Goal: Information Seeking & Learning: Learn about a topic

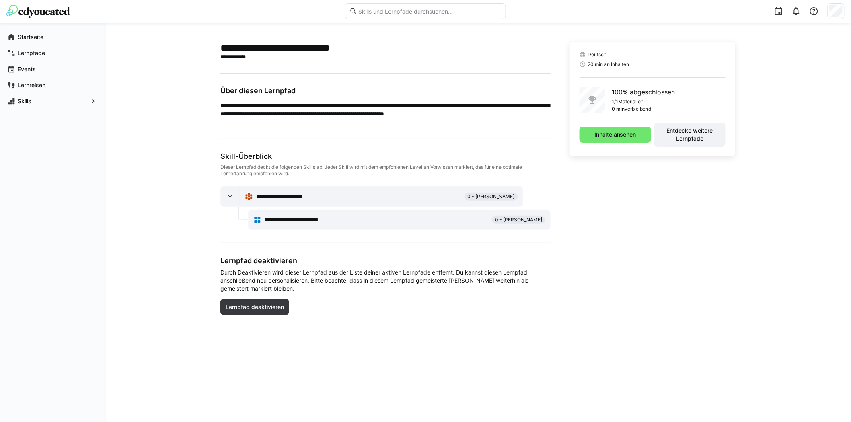
click at [41, 9] on img at bounding box center [38, 11] width 64 height 13
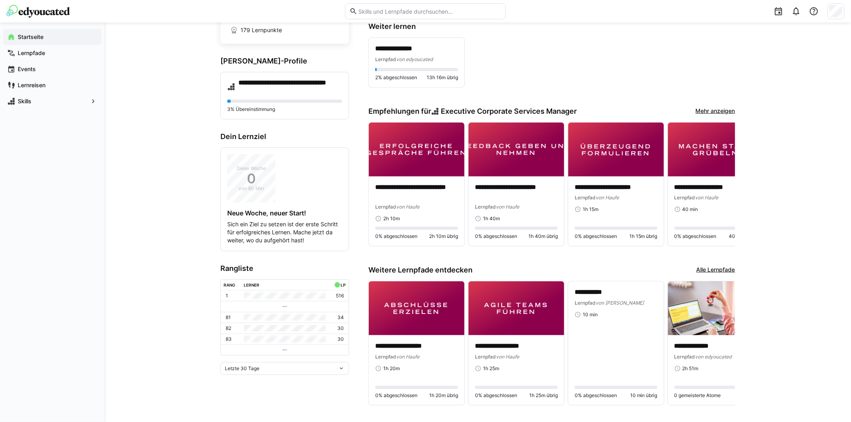
scroll to position [91, 0]
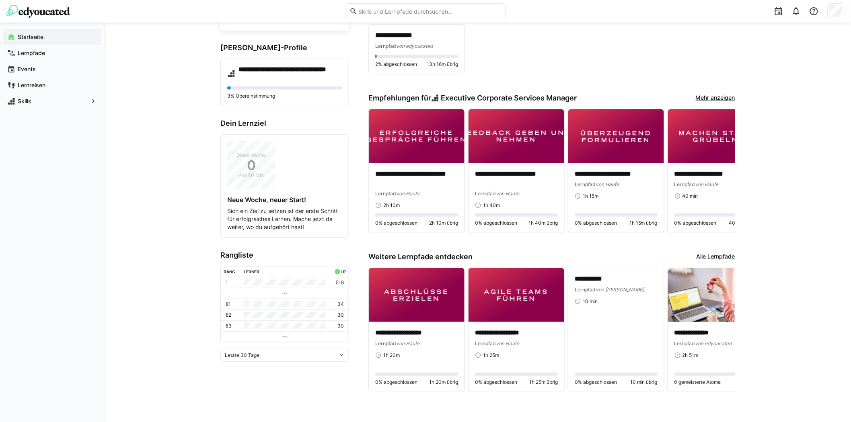
click at [438, 8] on input "text" at bounding box center [430, 11] width 144 height 7
type input "resi"
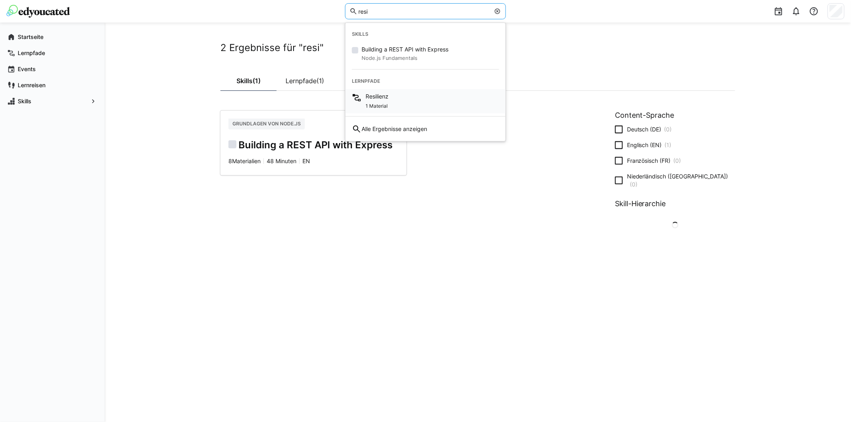
click at [391, 101] on div "Resilienz 1 Material" at bounding box center [426, 101] width 160 height 24
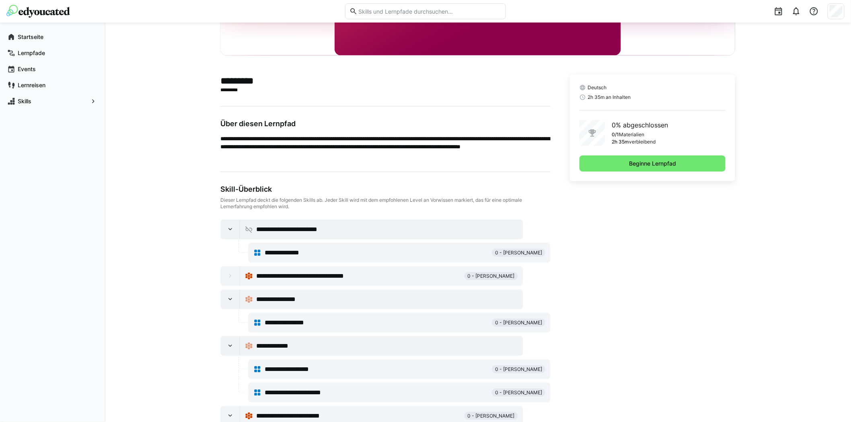
scroll to position [179, 0]
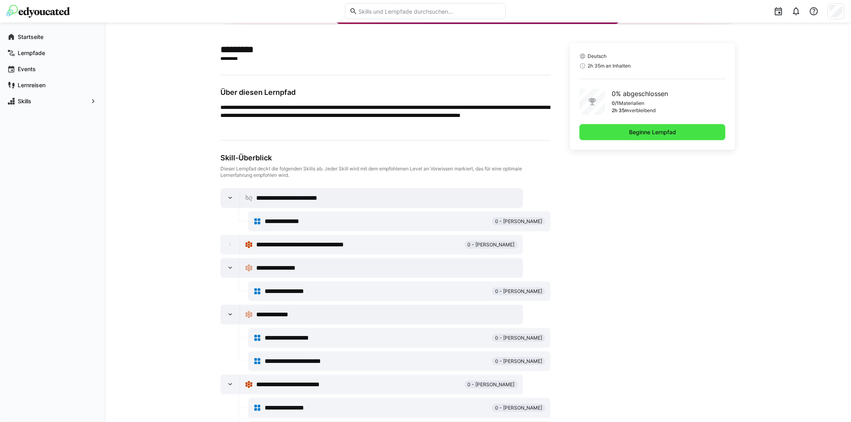
click at [617, 130] on span "Beginne Lernpfad" at bounding box center [653, 132] width 146 height 16
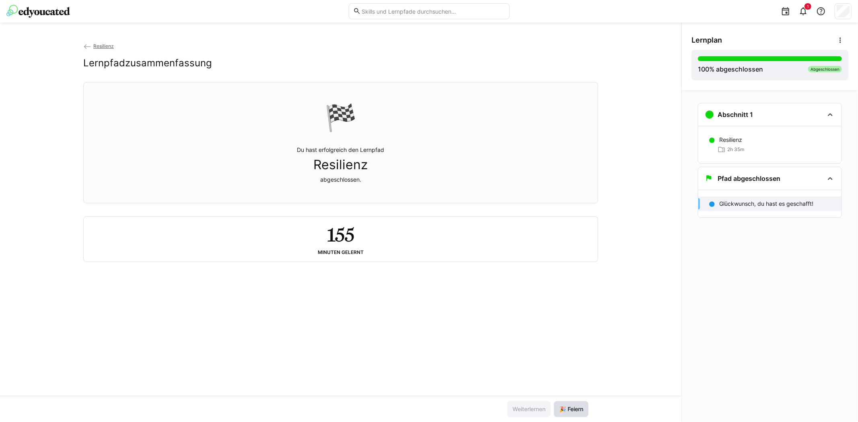
click at [572, 408] on span "🎉 Feiern" at bounding box center [571, 410] width 27 height 8
click at [31, 10] on img at bounding box center [38, 11] width 64 height 13
